Goal: Use online tool/utility: Utilize a website feature to perform a specific function

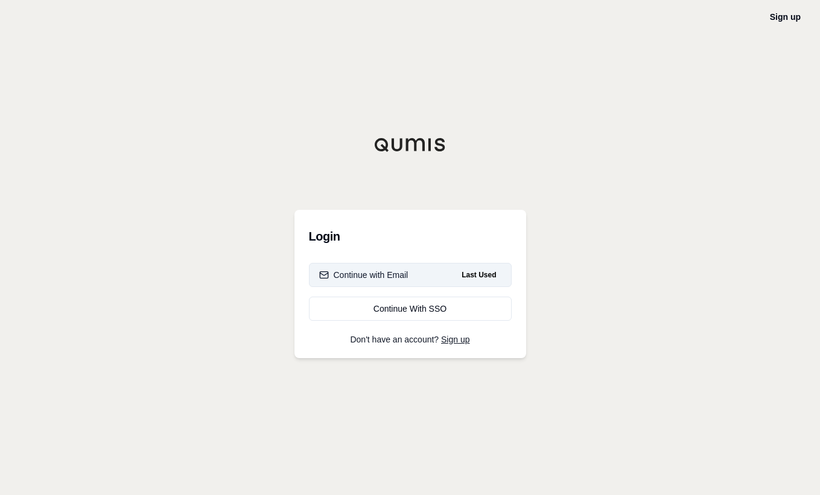
click at [357, 270] on div "Continue with Email" at bounding box center [363, 275] width 89 height 12
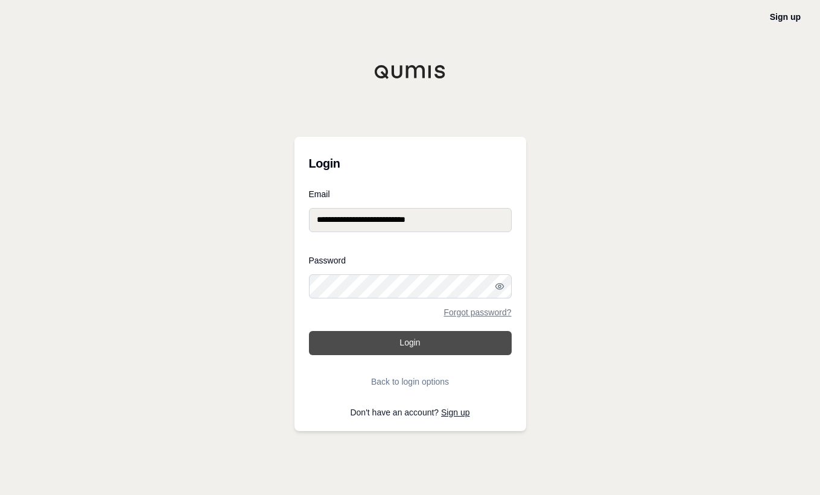
click at [412, 339] on button "Login" at bounding box center [410, 343] width 203 height 24
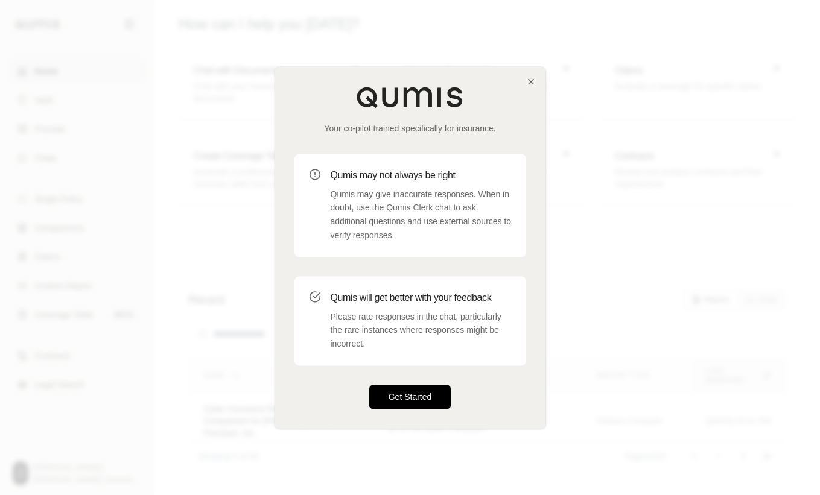
click at [393, 394] on button "Get Started" at bounding box center [410, 397] width 82 height 24
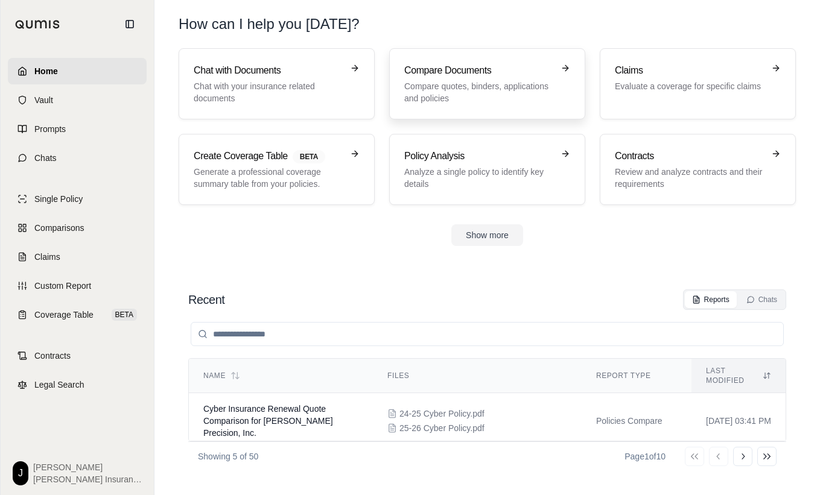
click at [409, 75] on h3 "Compare Documents" at bounding box center [478, 70] width 149 height 14
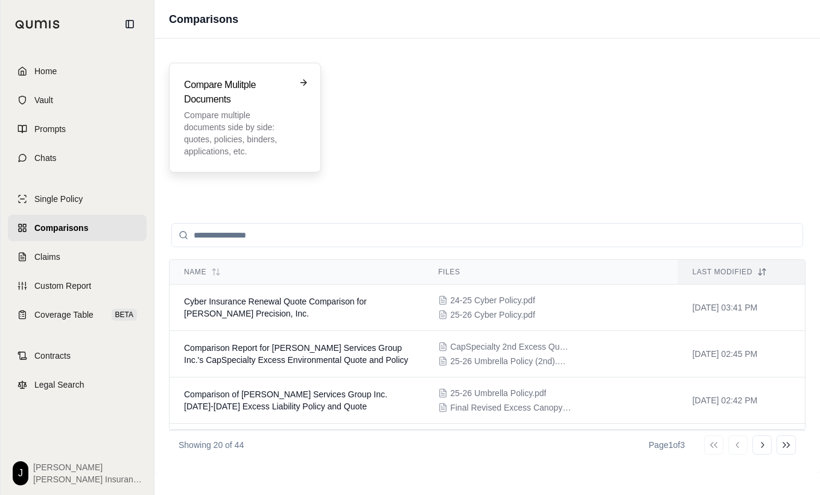
click at [227, 119] on p "Compare multiple documents side by side: quotes, policies, binders, application…" at bounding box center [236, 133] width 105 height 48
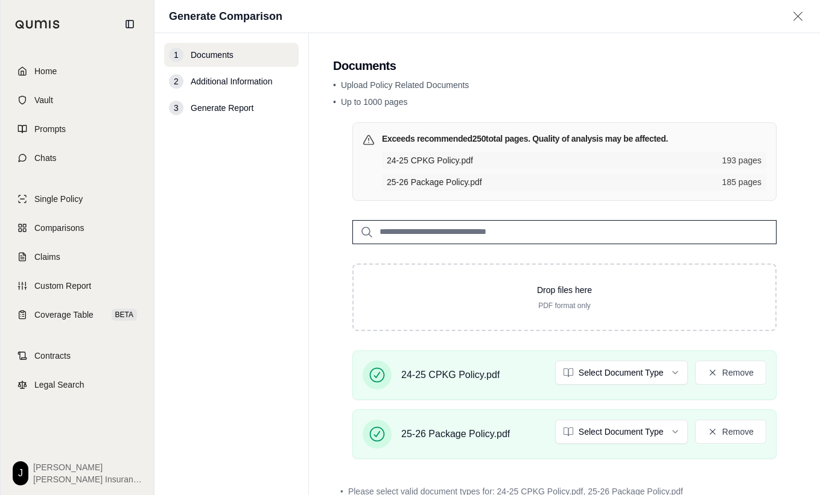
click at [285, 317] on nav "1 Documents 2 Additional Information 3 Generate Report" at bounding box center [231, 264] width 154 height 462
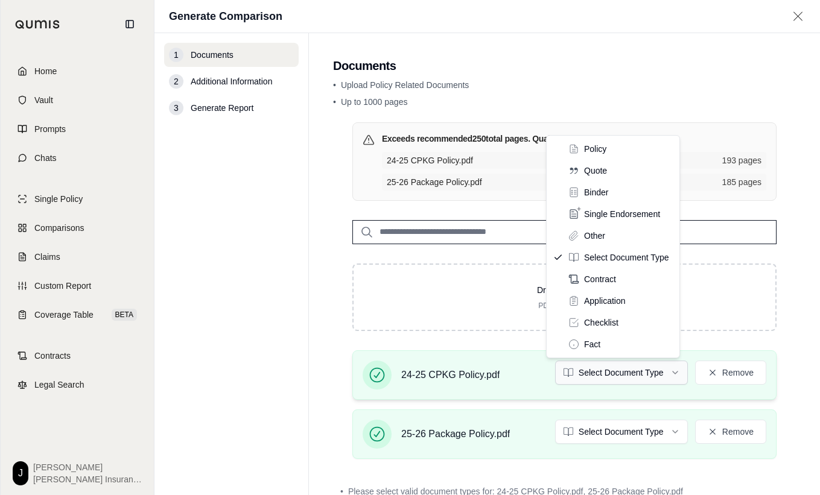
click at [634, 372] on html "Home Vault Prompts Chats Single Policy Comparisons Claims Custom Report Coverag…" at bounding box center [410, 247] width 820 height 495
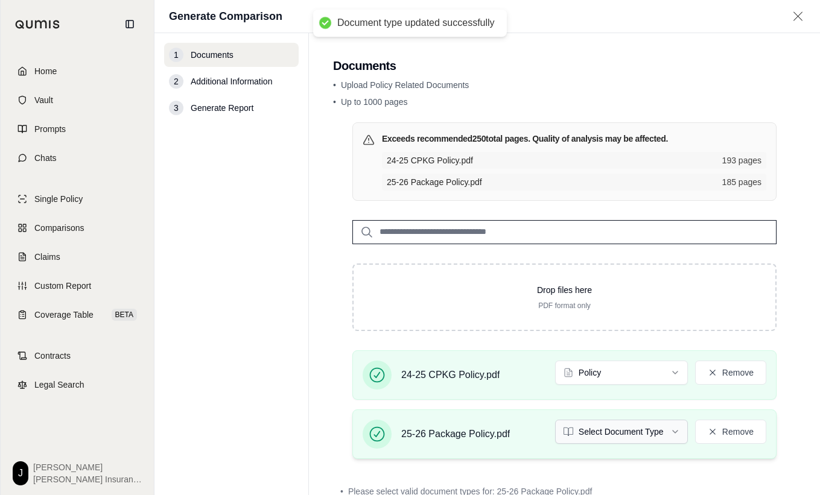
click at [600, 432] on html "Document type updated successfully Home Vault Prompts Chats Single Policy Compa…" at bounding box center [410, 247] width 820 height 495
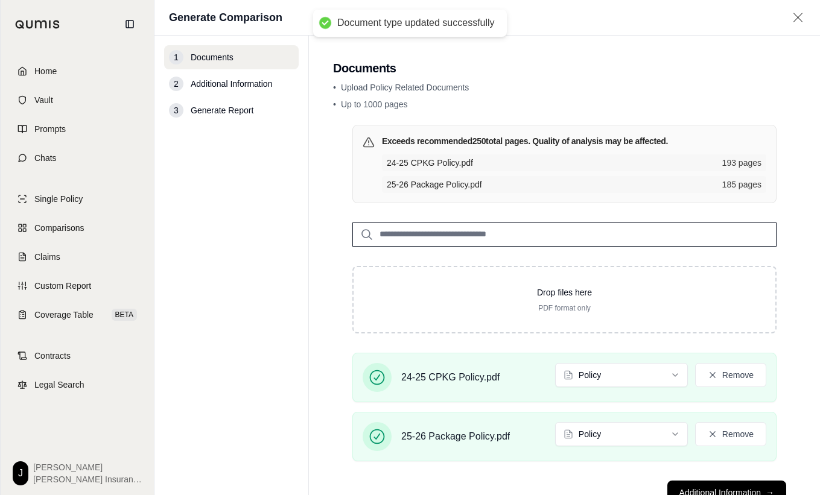
click at [785, 315] on div "Exceeds recommended 250 total pages. Quality of analysis may be affected. 24-25…" at bounding box center [564, 298] width 463 height 346
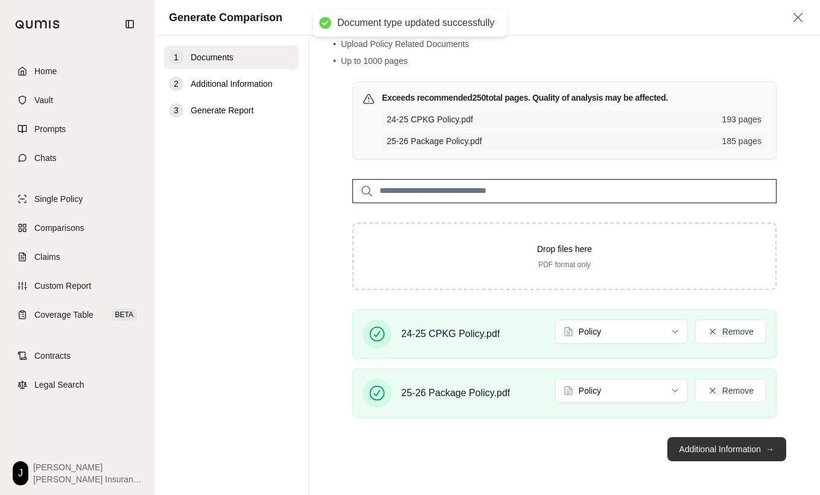
click at [706, 448] on button "Additional Information →" at bounding box center [726, 449] width 119 height 24
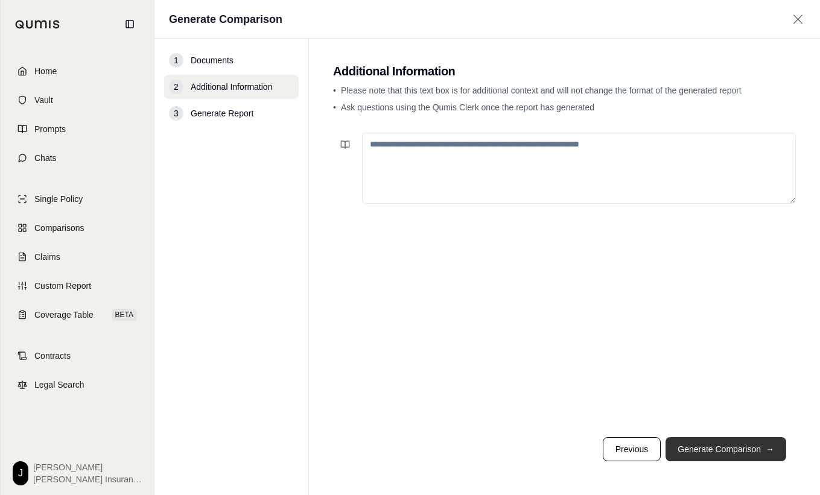
click at [738, 449] on button "Generate Comparison →" at bounding box center [725, 449] width 121 height 24
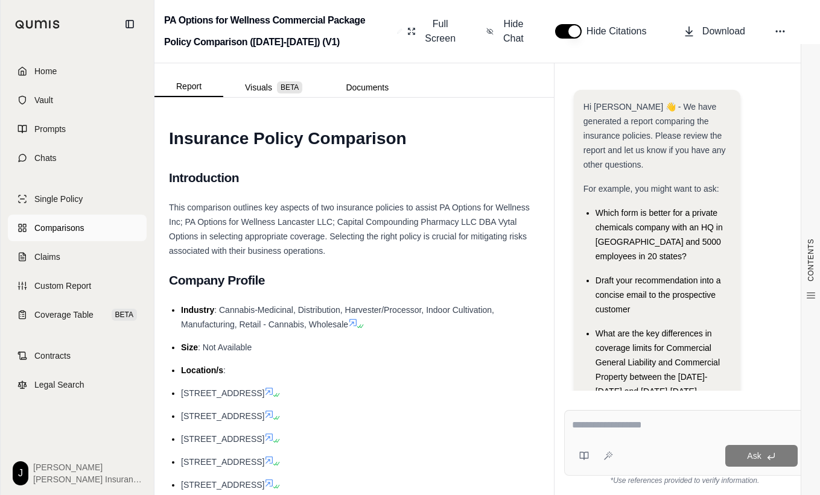
scroll to position [100, 0]
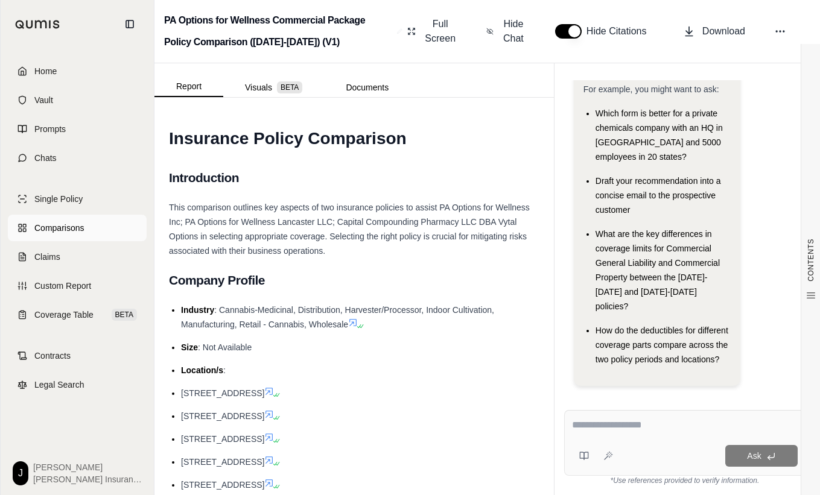
click at [62, 229] on span "Comparisons" at bounding box center [58, 228] width 49 height 12
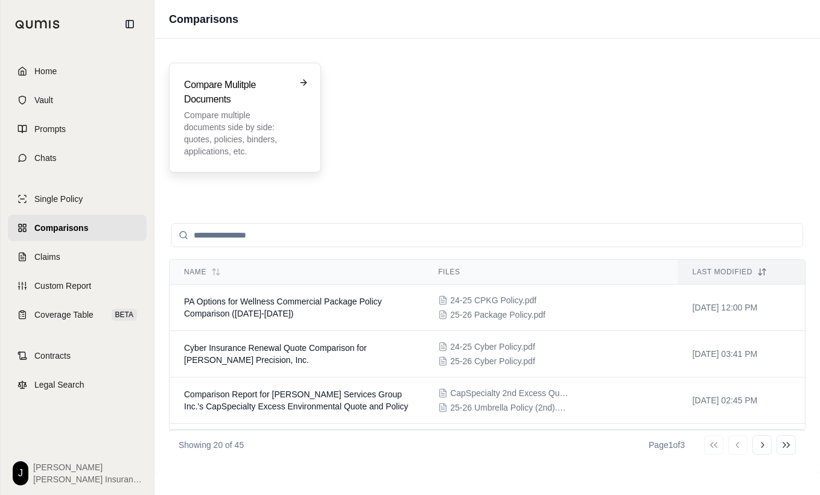
click at [192, 101] on h3 "Compare Mulitple Documents" at bounding box center [236, 92] width 105 height 29
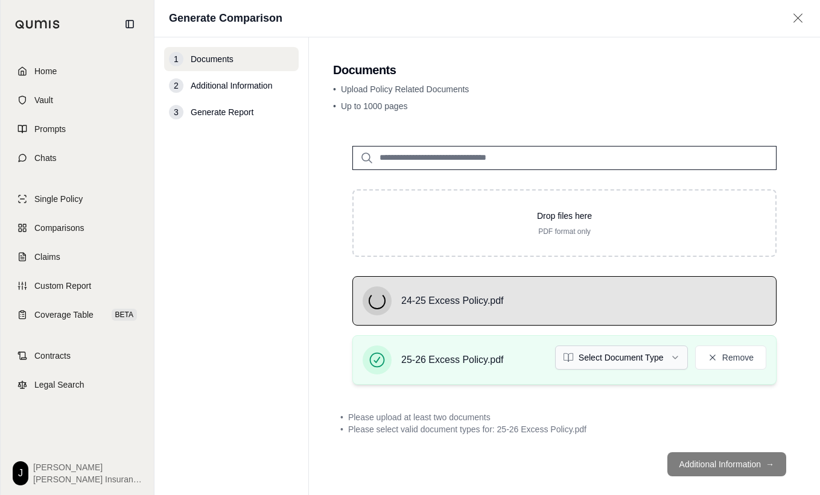
click at [605, 355] on html "Home Vault Prompts Chats Single Policy Comparisons Claims Custom Report Coverag…" at bounding box center [410, 247] width 820 height 495
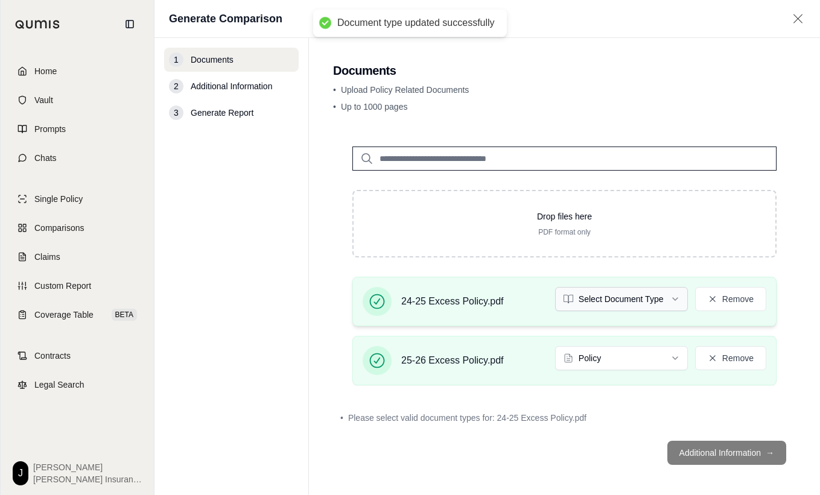
click at [591, 305] on html "Document type updated successfully Home Vault Prompts Chats Single Policy Compa…" at bounding box center [410, 247] width 820 height 495
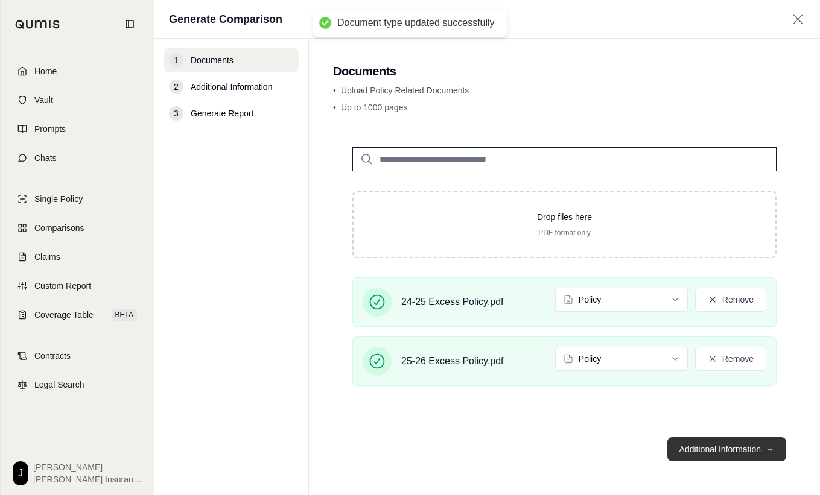
click at [719, 452] on button "Additional Information →" at bounding box center [726, 449] width 119 height 24
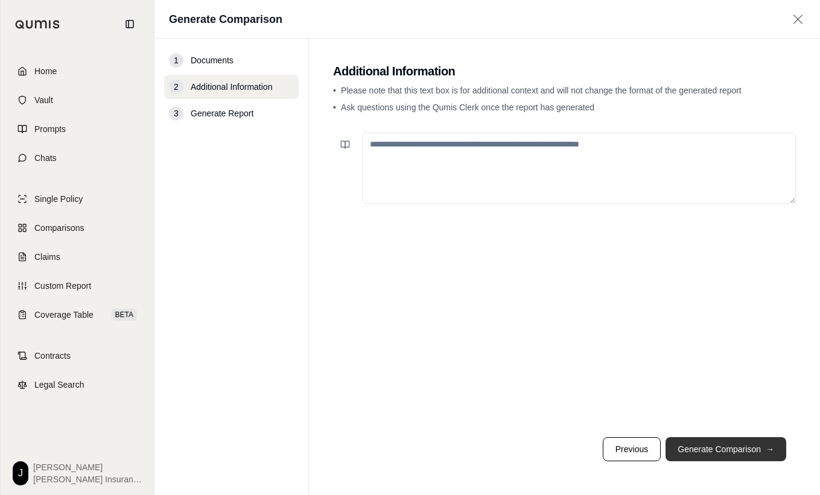
click at [717, 443] on button "Generate Comparison →" at bounding box center [725, 449] width 121 height 24
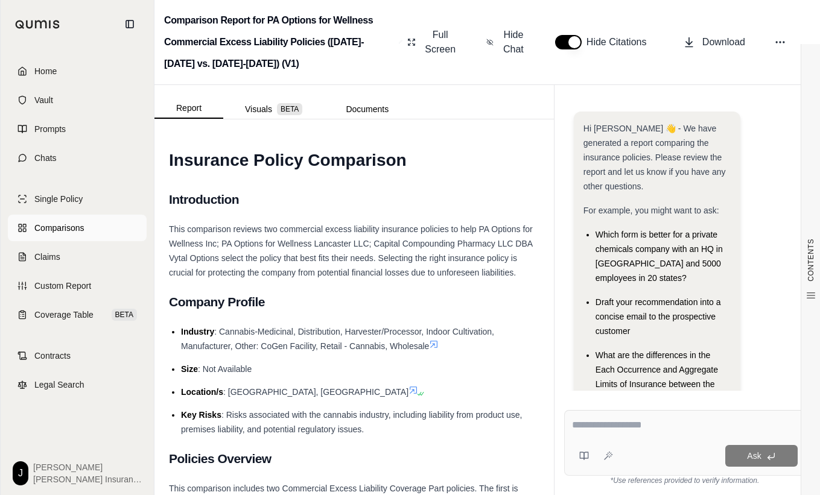
scroll to position [150, 0]
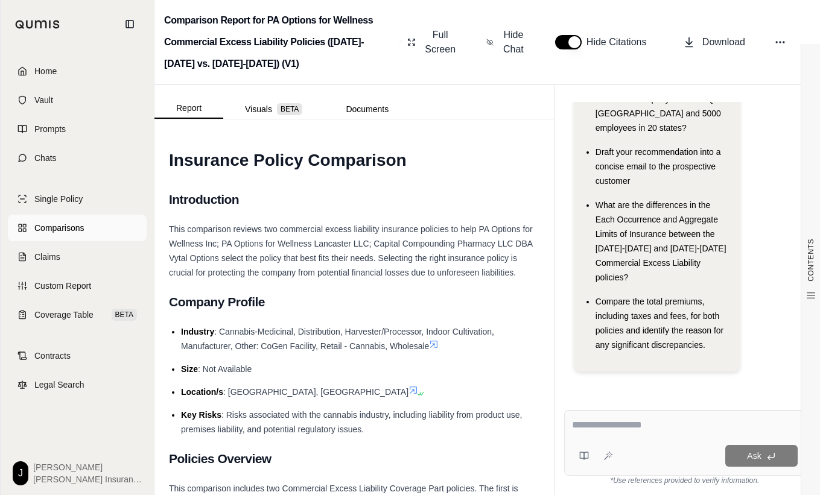
click at [45, 234] on link "Comparisons" at bounding box center [77, 228] width 139 height 27
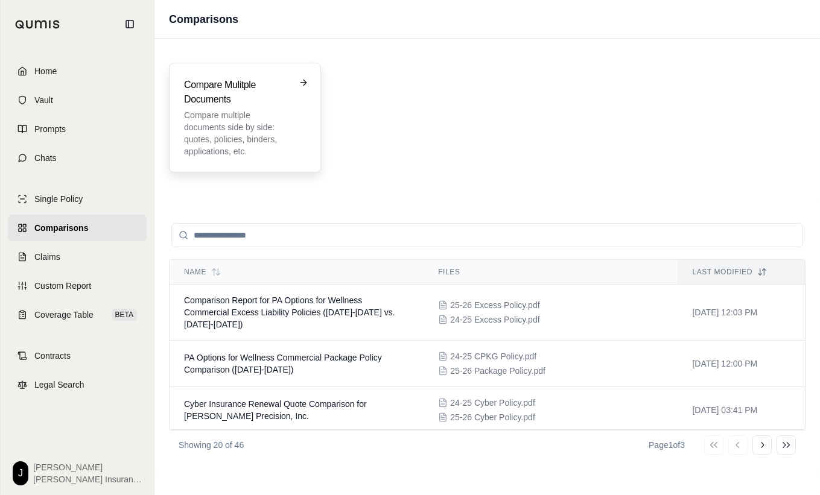
click at [259, 98] on h3 "Compare Mulitple Documents" at bounding box center [236, 92] width 105 height 29
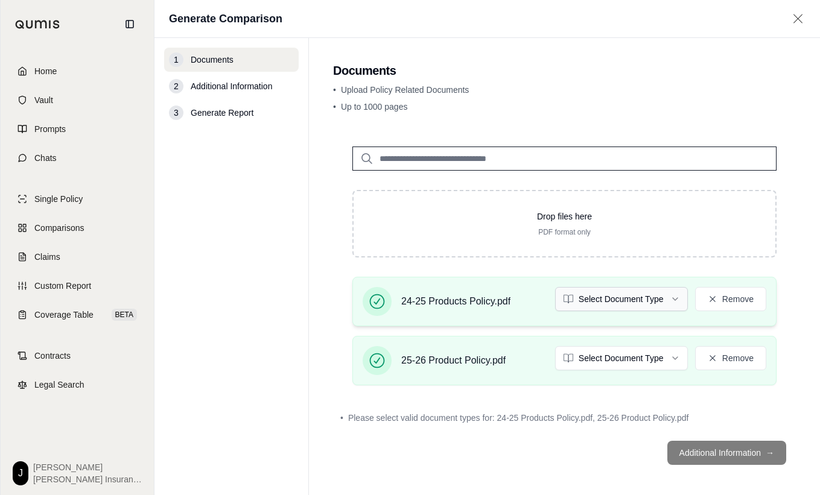
click at [633, 300] on html "Home Vault Prompts Chats Single Policy Comparisons Claims Custom Report Coverag…" at bounding box center [410, 247] width 820 height 495
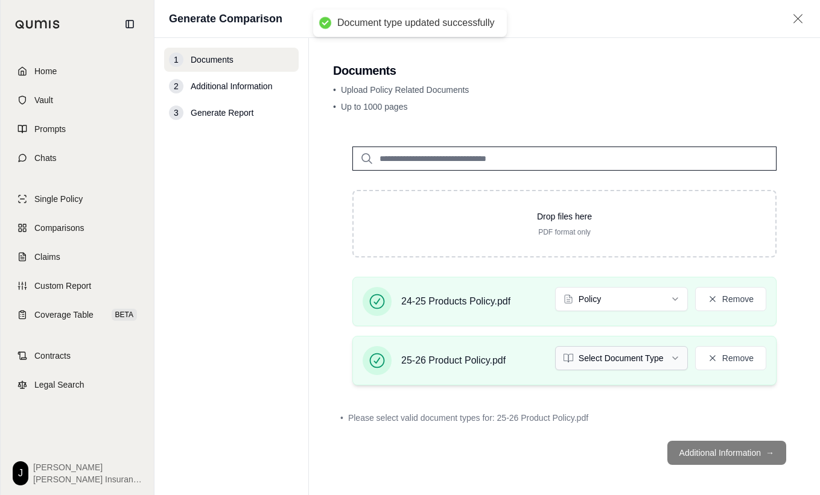
click at [617, 360] on html "Document type updated successfully Home Vault Prompts Chats Single Policy Compa…" at bounding box center [410, 247] width 820 height 495
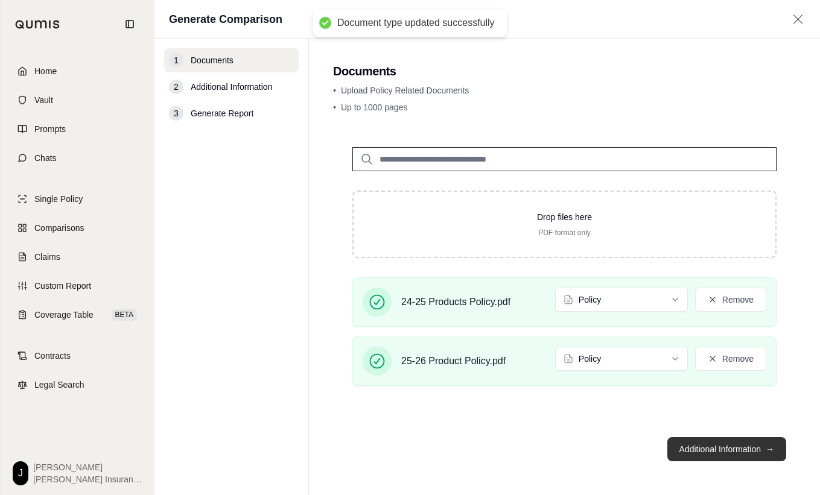
click at [714, 444] on button "Additional Information →" at bounding box center [726, 449] width 119 height 24
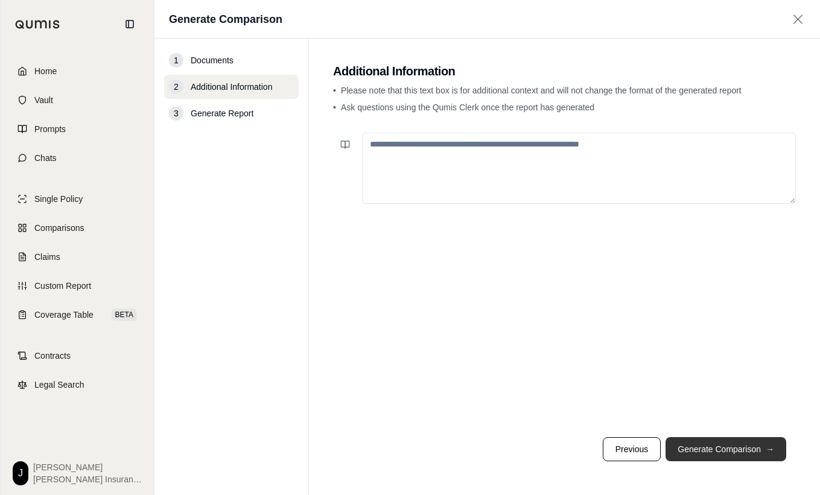
click at [746, 448] on button "Generate Comparison →" at bounding box center [725, 449] width 121 height 24
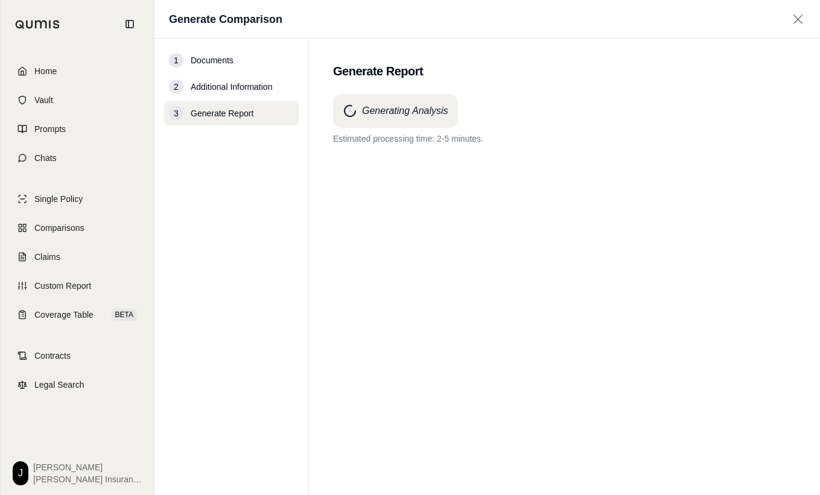
click at [235, 265] on nav "1 Documents 2 Additional Information 3 Generate Report" at bounding box center [231, 267] width 154 height 457
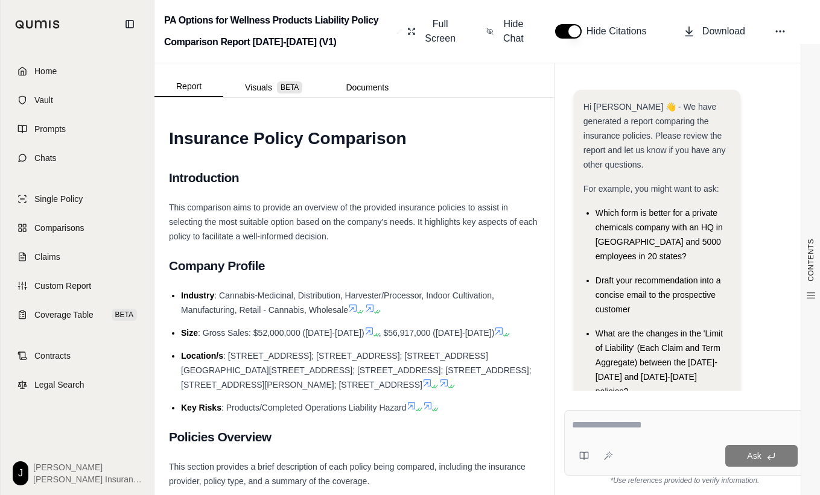
scroll to position [100, 0]
